Goal: Information Seeking & Learning: Learn about a topic

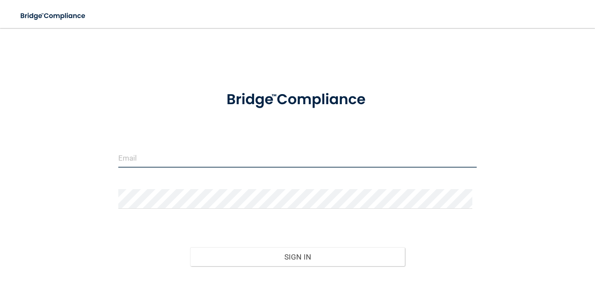
click at [162, 167] on input "email" at bounding box center [297, 158] width 358 height 20
type input "[EMAIL_ADDRESS][DOMAIN_NAME]"
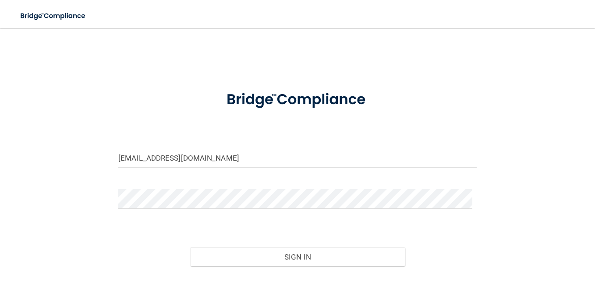
click at [174, 209] on div at bounding box center [297, 202] width 371 height 26
click at [190, 247] on button "Sign In" at bounding box center [297, 256] width 215 height 19
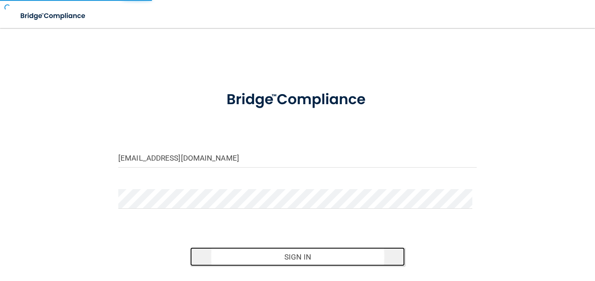
click at [254, 252] on button "Sign In" at bounding box center [297, 256] width 215 height 19
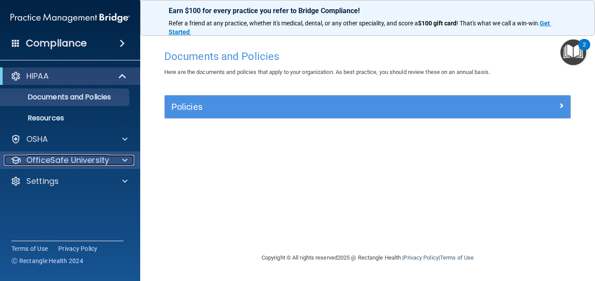
click at [75, 159] on p "OfficeSafe University" at bounding box center [67, 160] width 83 height 11
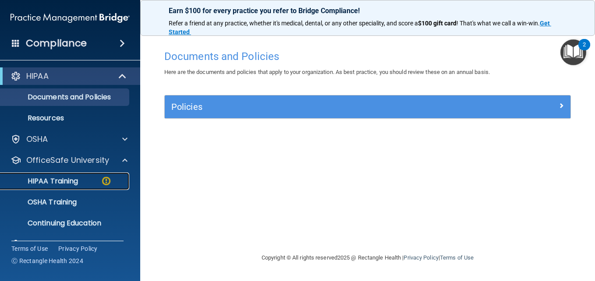
click at [100, 180] on div "HIPAA Training" at bounding box center [66, 181] width 120 height 9
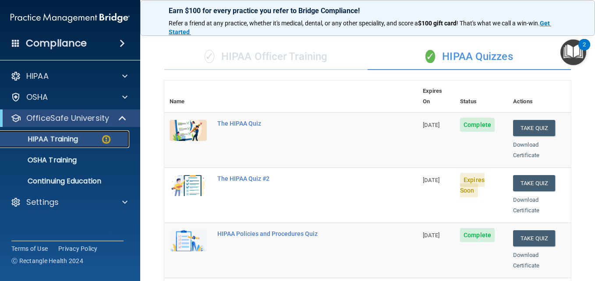
scroll to position [44, 0]
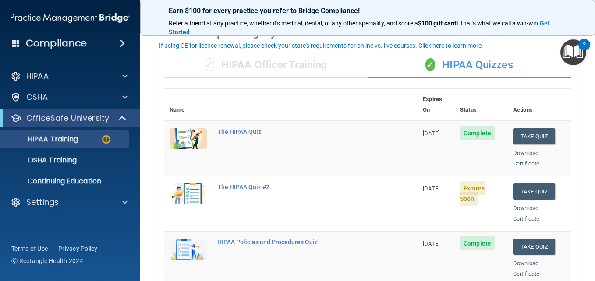
click at [244, 183] on div "The HIPAA Quiz #2" at bounding box center [295, 186] width 156 height 7
